Goal: Register for event/course: Sign up to attend an event or enroll in a course

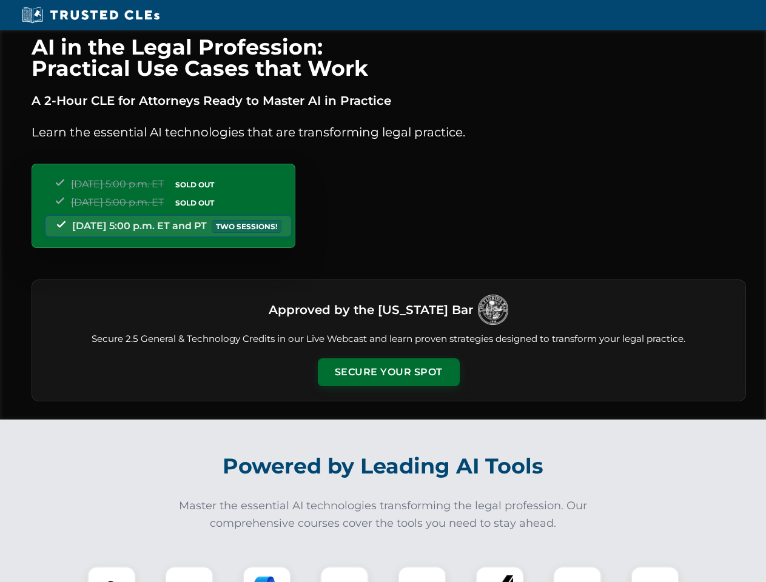
click at [388, 372] on button "Secure Your Spot" at bounding box center [389, 373] width 142 height 28
click at [112, 575] on img at bounding box center [111, 590] width 35 height 35
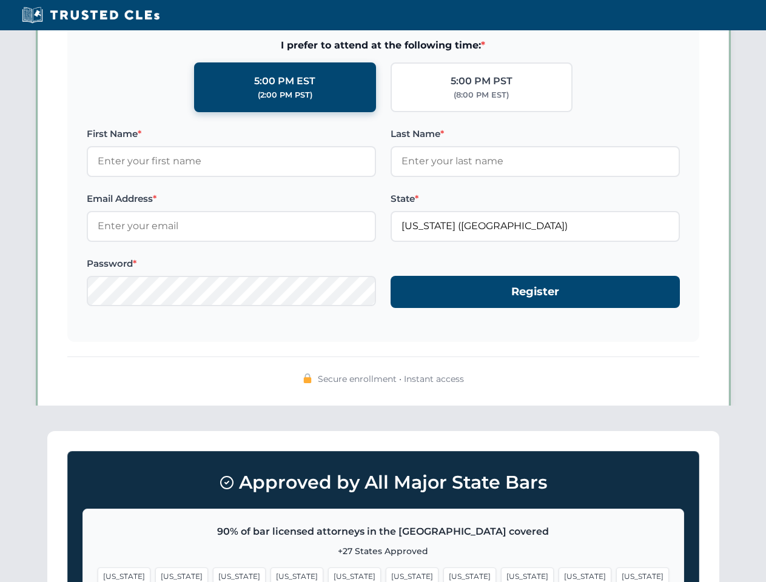
click at [443, 575] on span "[US_STATE]" at bounding box center [469, 577] width 53 height 18
click at [559, 575] on span "[US_STATE]" at bounding box center [585, 577] width 53 height 18
